Goal: Task Accomplishment & Management: Complete application form

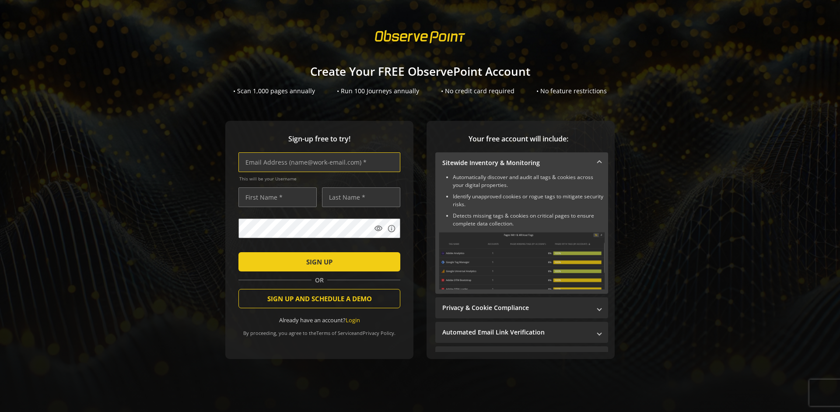
click at [317, 162] on input "text" at bounding box center [319, 162] width 162 height 20
type input "[EMAIL_ADDRESS][DOMAIN_NAME]"
click at [275, 197] on input "text" at bounding box center [277, 197] width 78 height 20
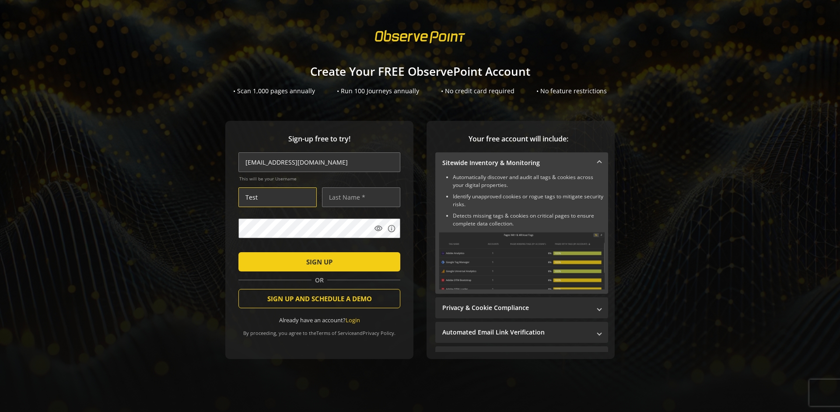
type input "Test"
click at [359, 197] on input "text" at bounding box center [361, 197] width 78 height 20
type input "User"
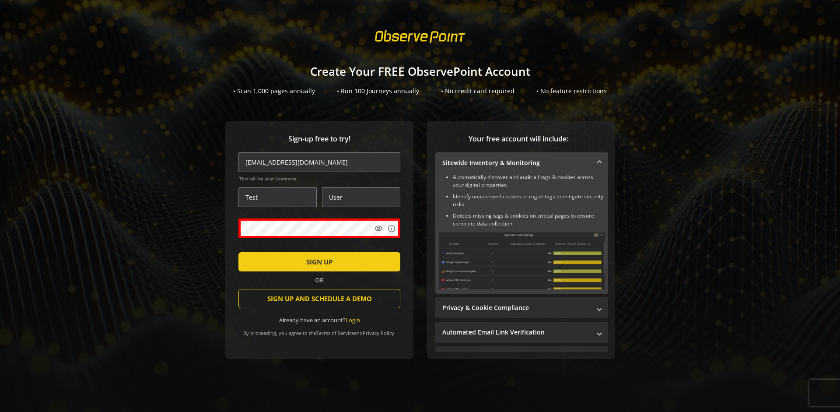
click at [317, 261] on span "SIGN UP" at bounding box center [319, 262] width 26 height 16
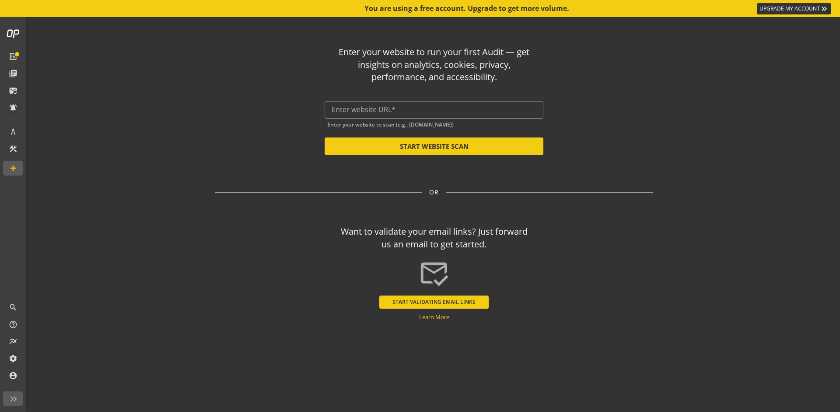
click at [434, 109] on input "text" at bounding box center [434, 109] width 205 height 8
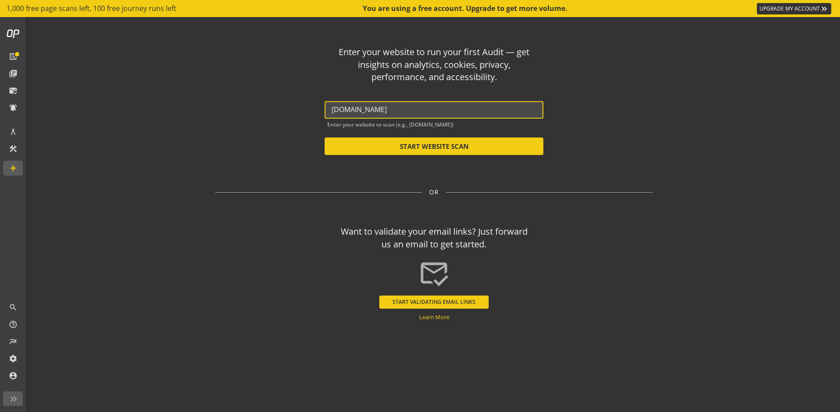
click at [434, 146] on button "START WEBSITE SCAN" at bounding box center [434, 146] width 219 height 18
type input "[URL][DOMAIN_NAME]"
